Goal: Check status: Check status

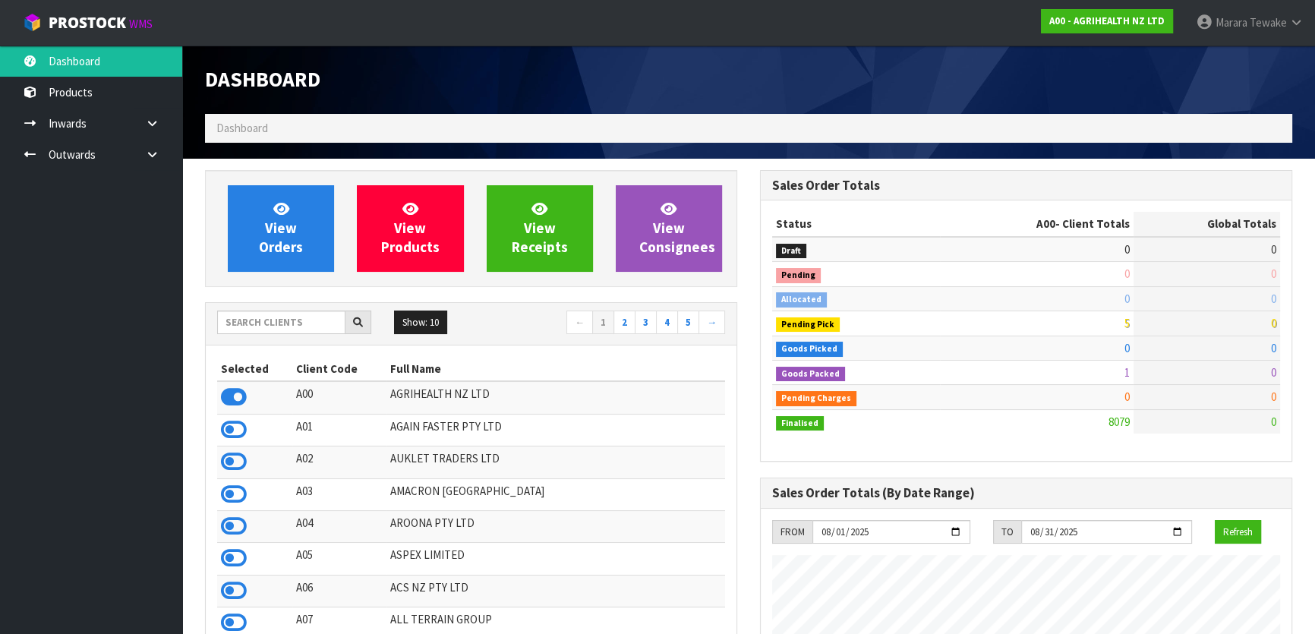
scroll to position [1148, 554]
drag, startPoint x: 269, startPoint y: 317, endPoint x: 260, endPoint y: 310, distance: 10.8
click at [266, 315] on input "text" at bounding box center [281, 322] width 128 height 24
click at [276, 332] on input "text" at bounding box center [281, 322] width 128 height 24
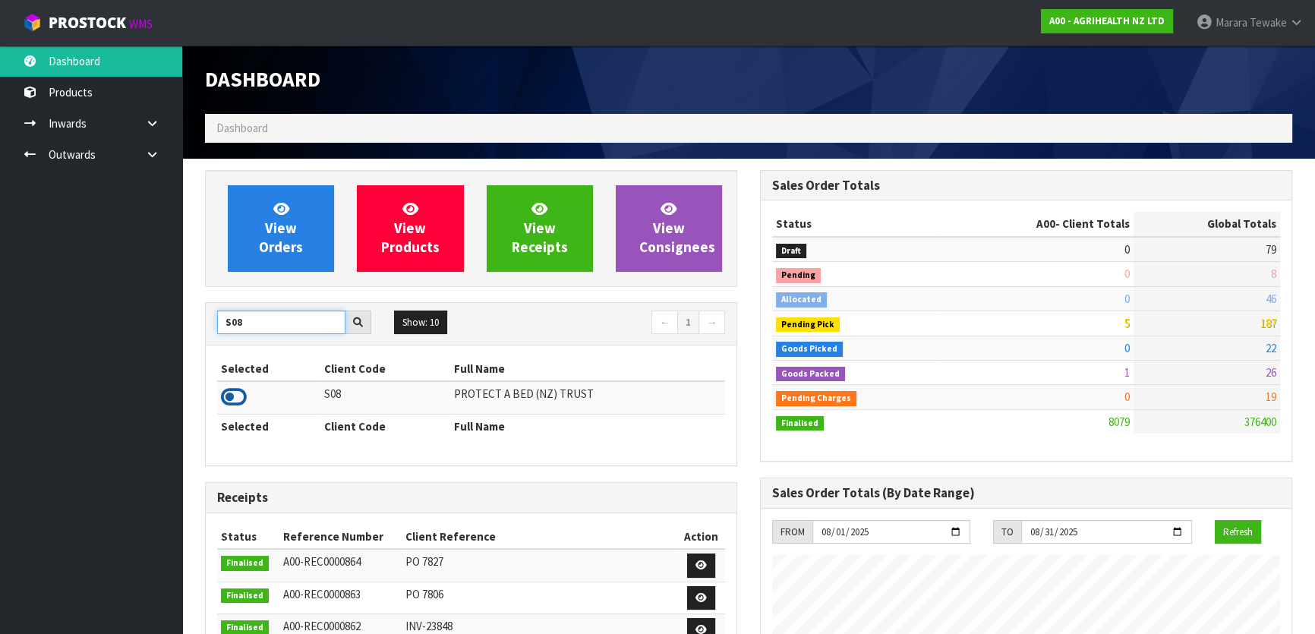
type input "S08"
click at [228, 395] on icon at bounding box center [234, 397] width 26 height 23
